Goal: Task Accomplishment & Management: Manage account settings

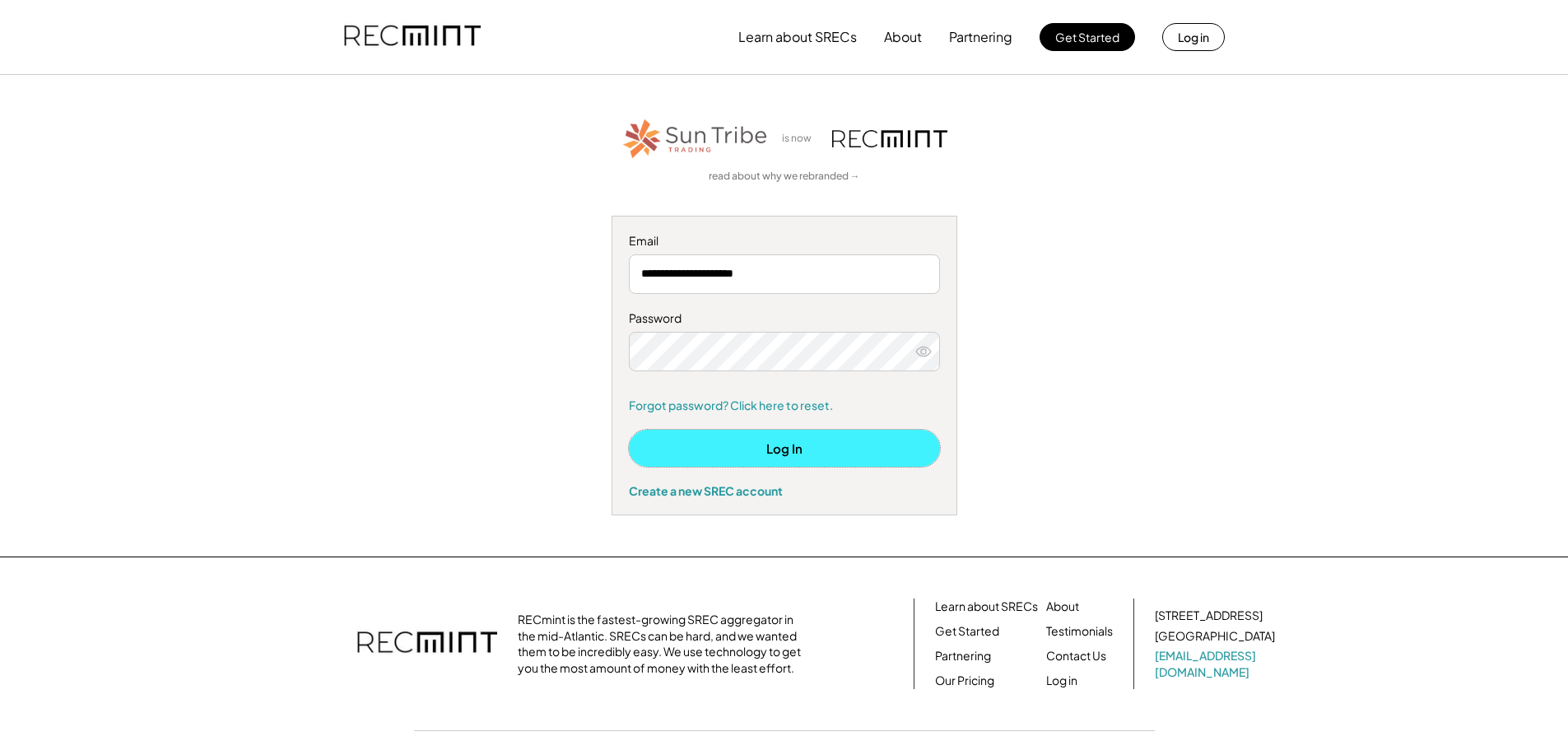
click at [785, 446] on button "Log In" at bounding box center [784, 448] width 311 height 37
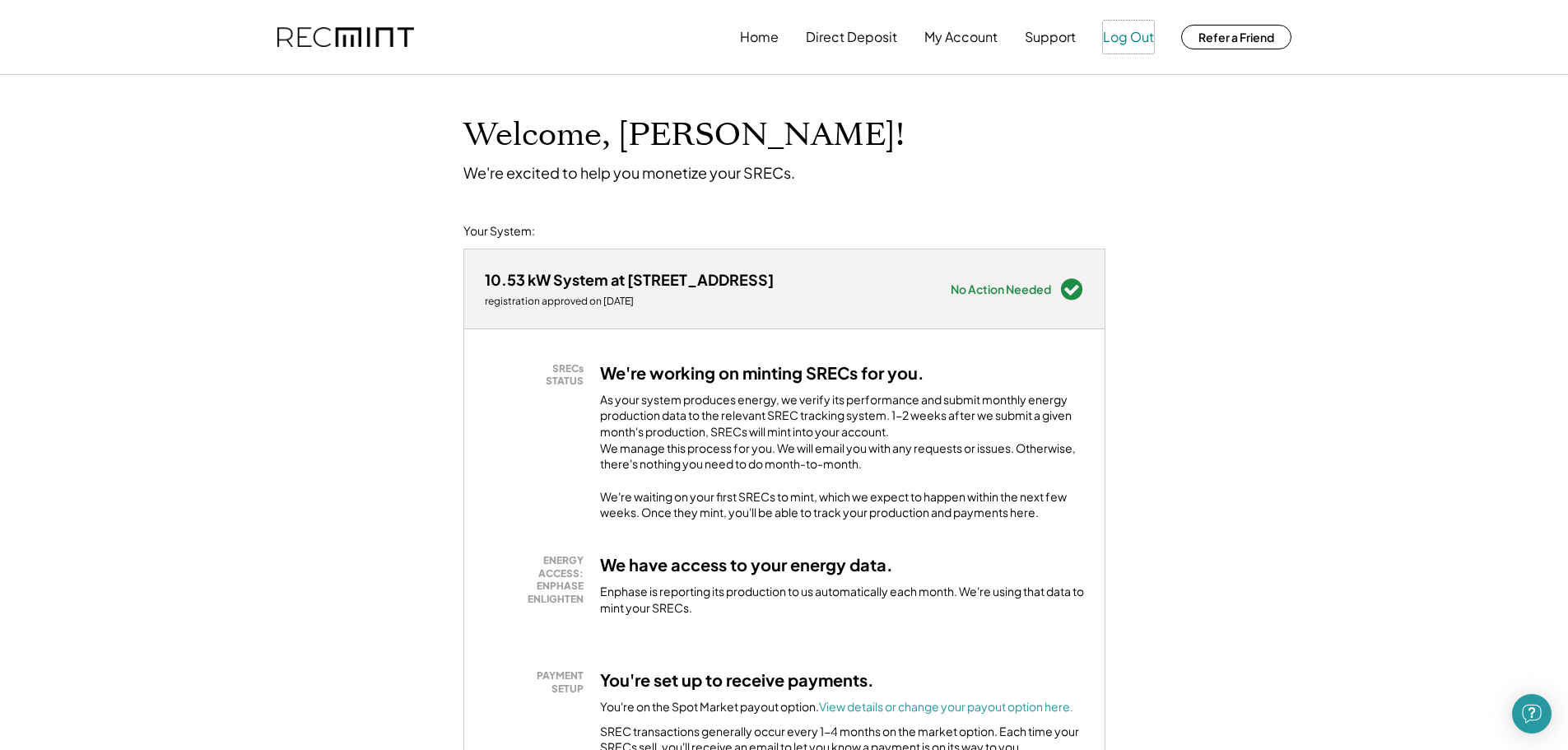
click at [1128, 36] on button "Log Out" at bounding box center [1129, 37] width 52 height 33
